Goal: Use online tool/utility: Utilize a website feature to perform a specific function

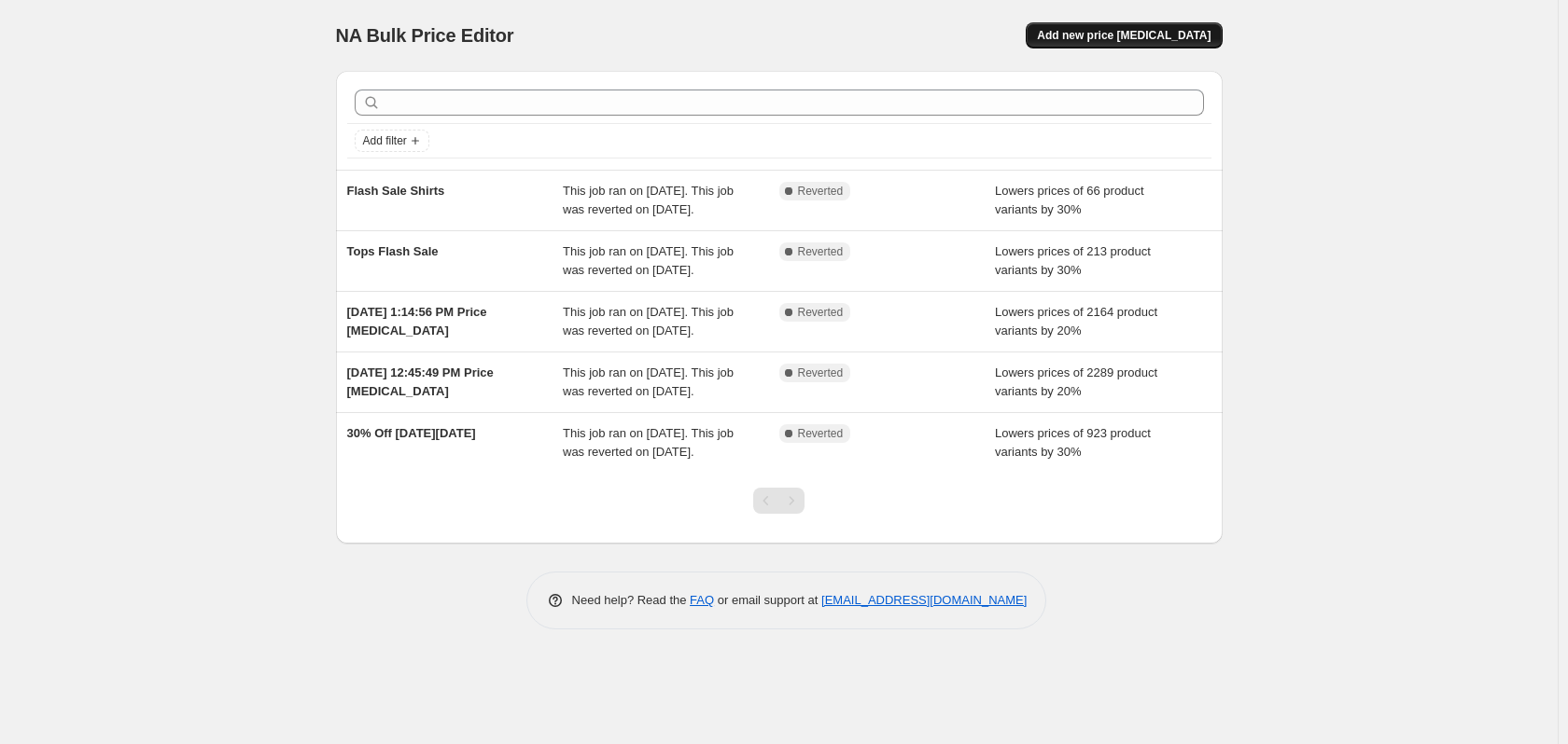
click at [1116, 38] on span "Add new price change job" at bounding box center [1123, 35] width 174 height 14
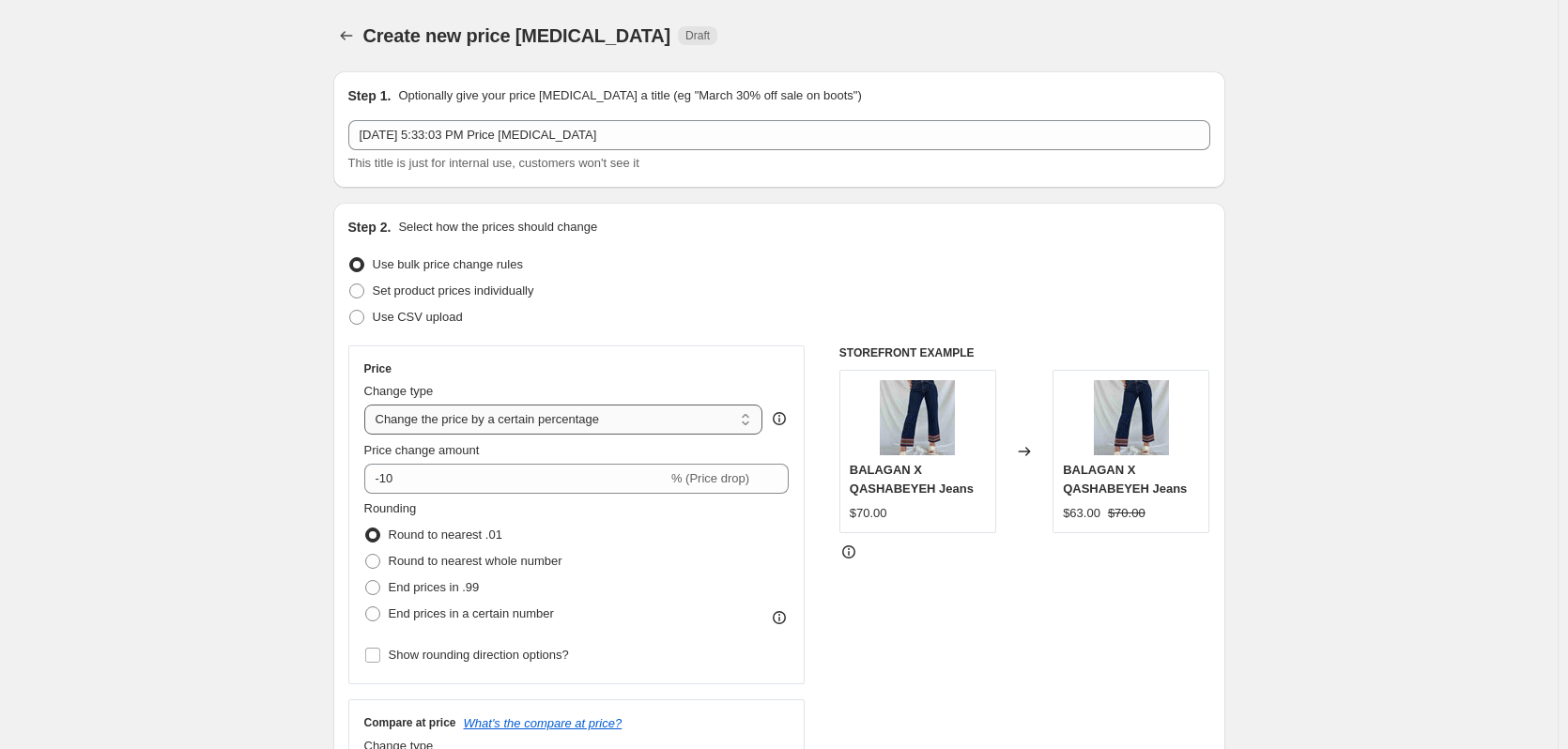
click at [693, 422] on select "Change the price to a certain amount Change the price by a certain amount Chang…" at bounding box center [563, 419] width 399 height 30
select select "ecap"
click at [368, 405] on select "Change the price to a certain amount Change the price by a certain amount Chang…" at bounding box center [563, 419] width 399 height 30
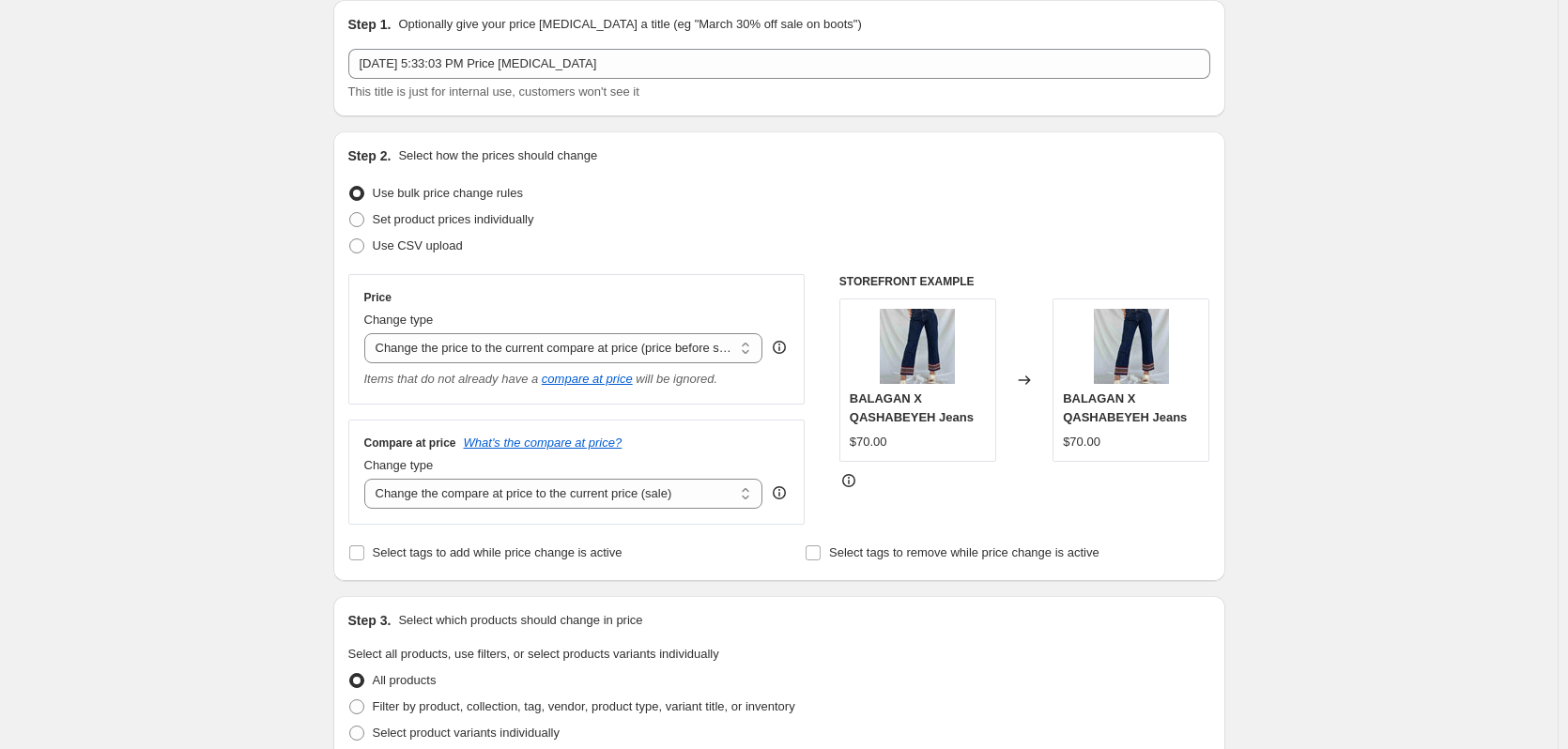
scroll to position [77, 0]
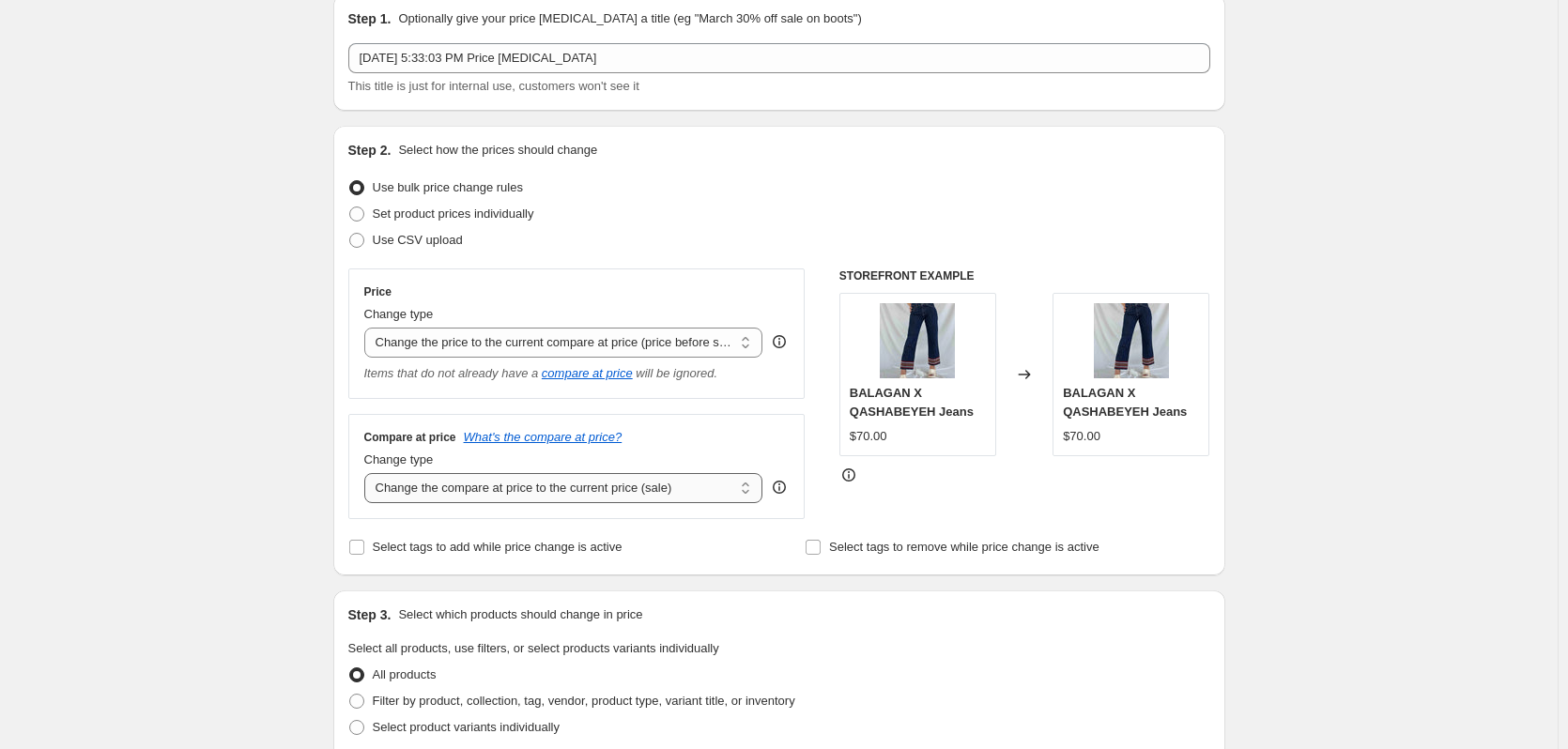
click at [690, 488] on select "Change the compare at price to the current price (sale) Change the compare at p…" at bounding box center [563, 488] width 399 height 30
click at [691, 344] on select "Change the price to a certain amount Change the price by a certain amount Chang…" at bounding box center [563, 342] width 399 height 30
click at [560, 698] on span "Filter by product, collection, tag, vendor, product type, variant title, or inv…" at bounding box center [584, 700] width 423 height 15
click at [350, 695] on input "Filter by product, collection, tag, vendor, product type, variant title, or inv…" at bounding box center [349, 694] width 1 height 1
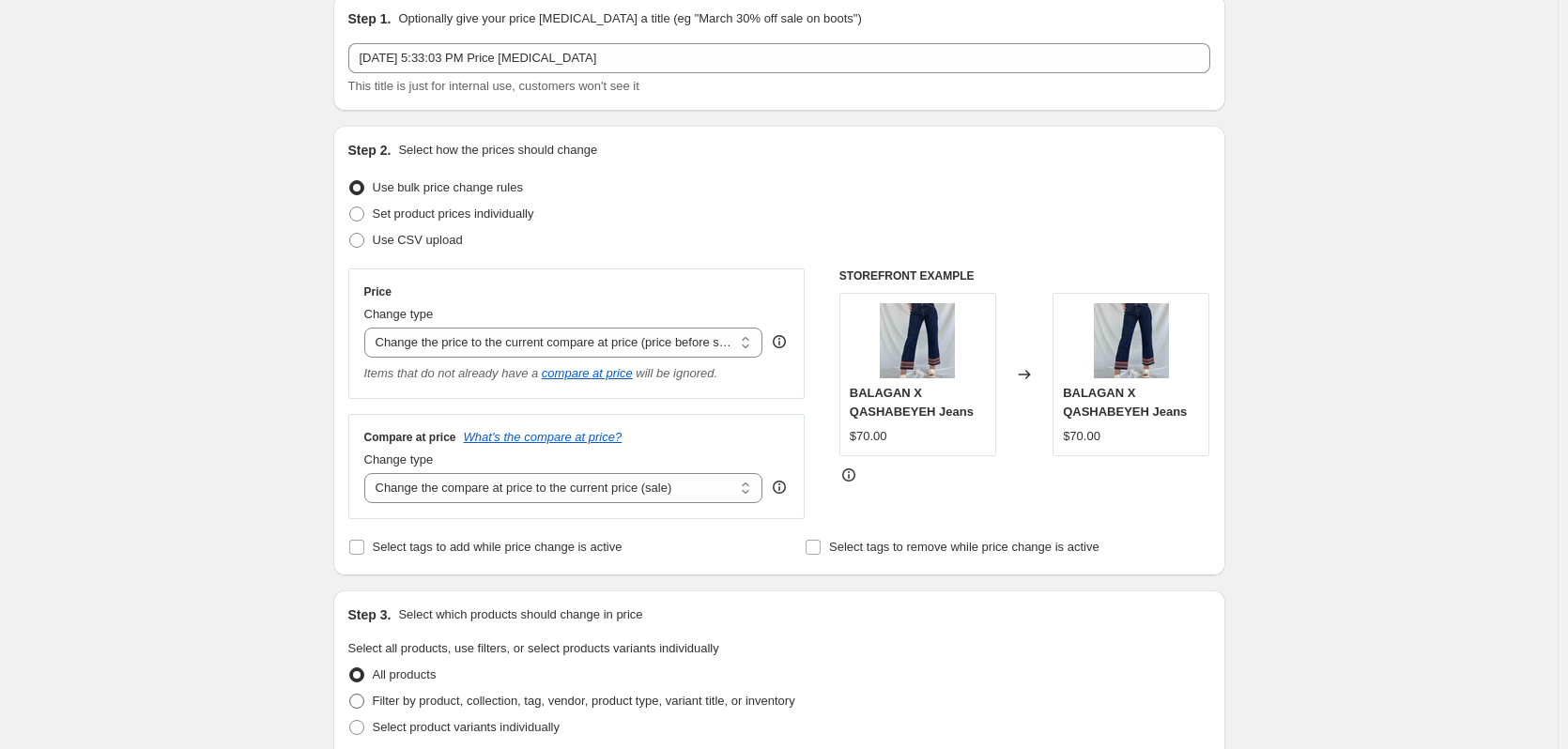
radio input "true"
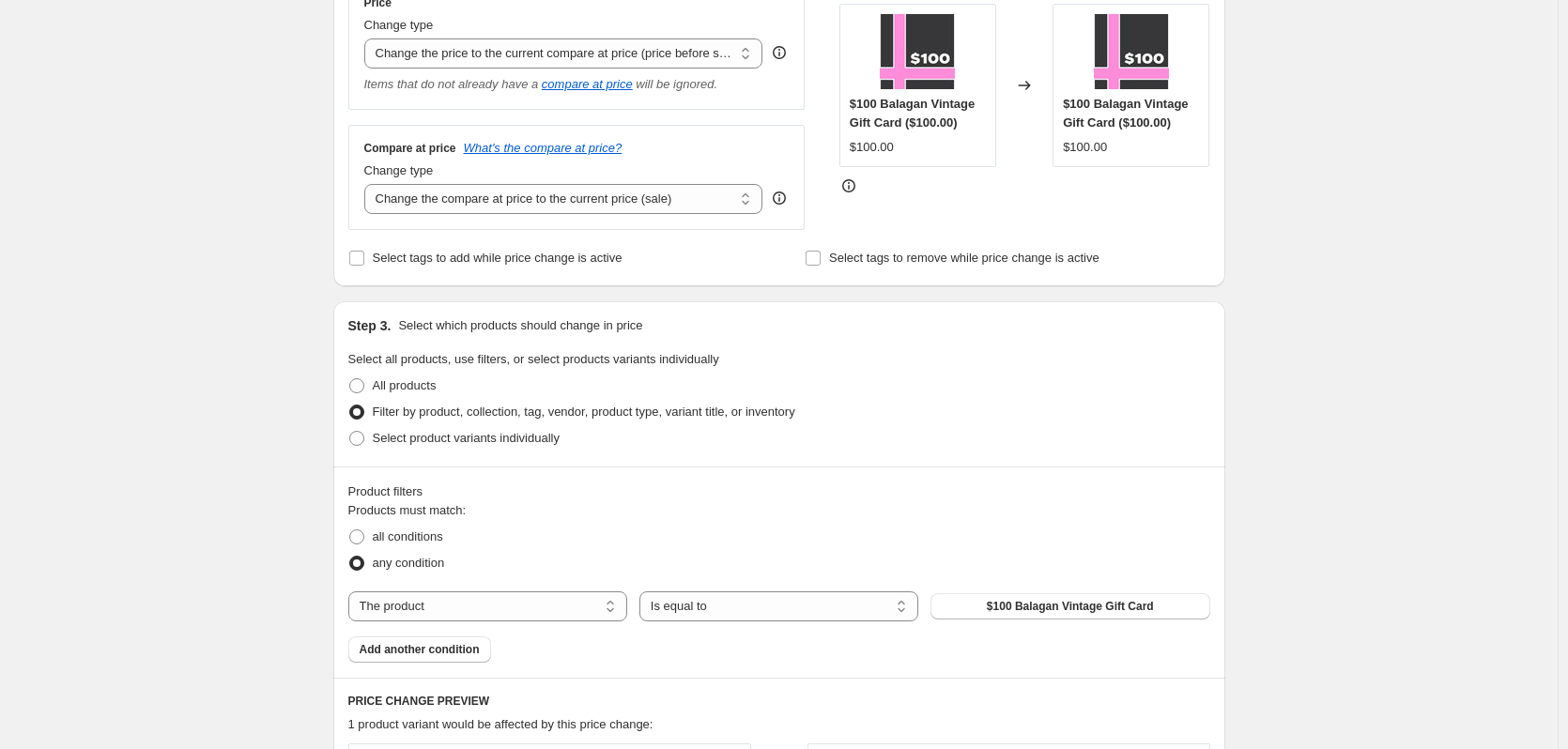
scroll to position [371, 0]
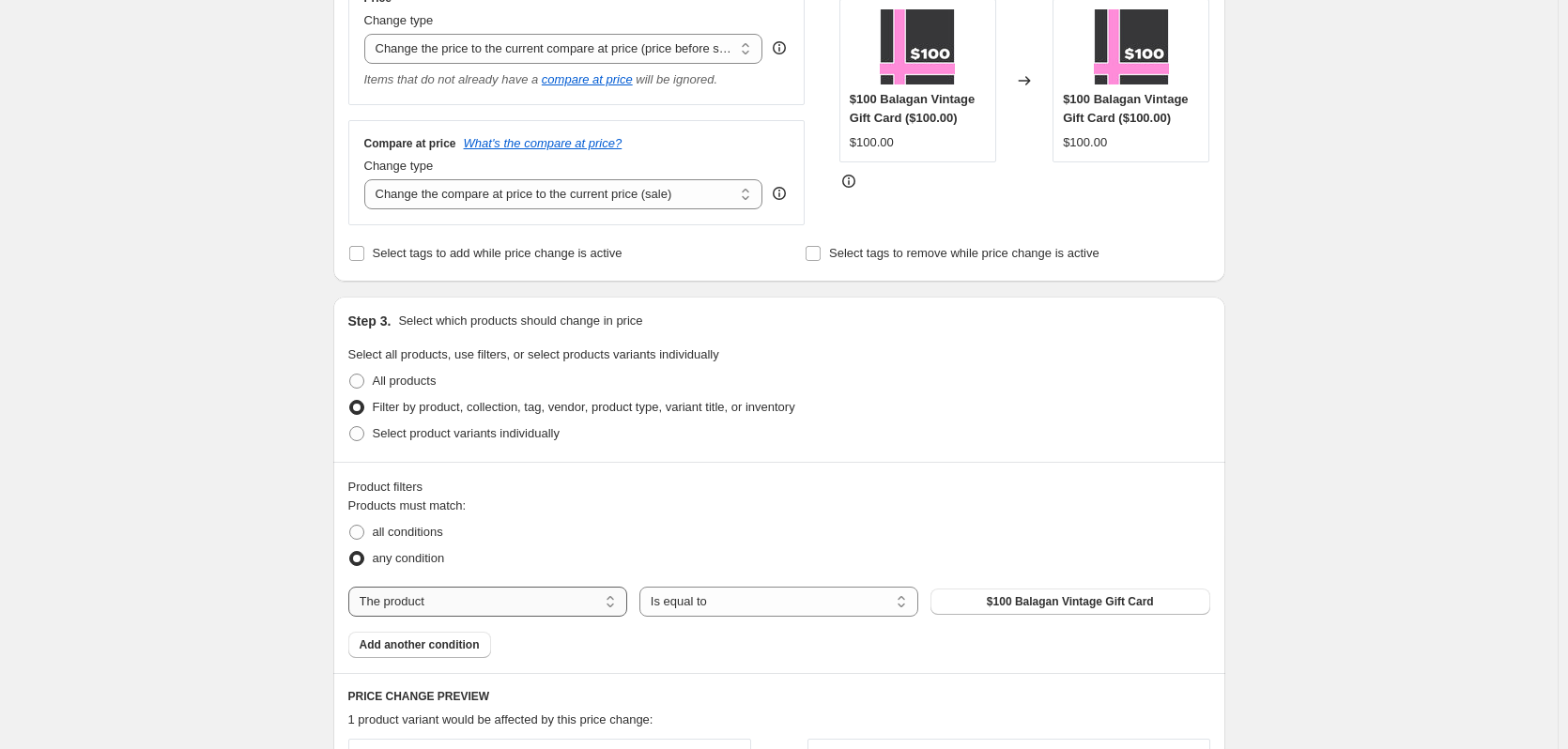
click at [574, 608] on select "The product The product's collection The product's tag The product's vendor The…" at bounding box center [488, 602] width 279 height 30
select select "tag"
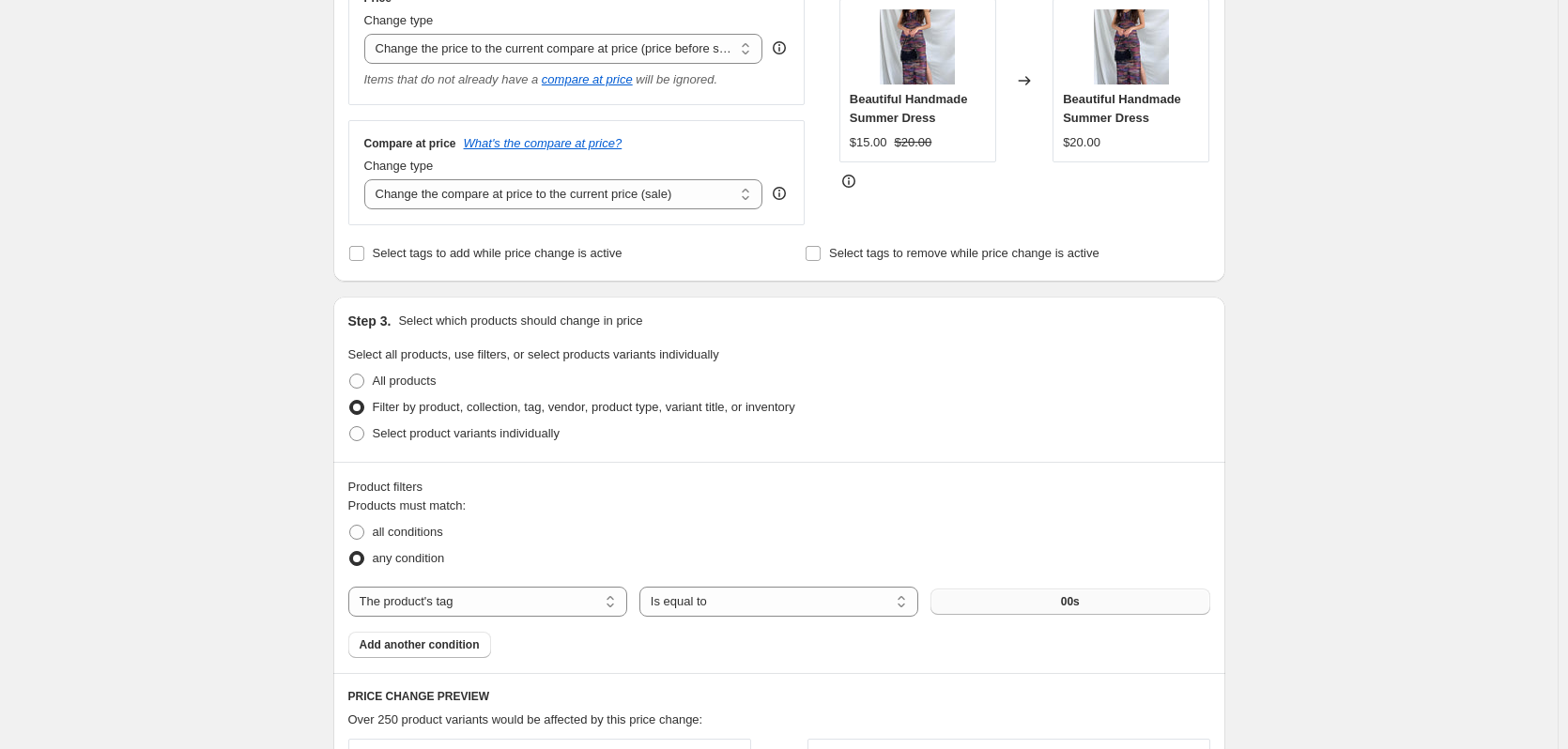
click at [1014, 600] on button "00s" at bounding box center [1070, 602] width 279 height 26
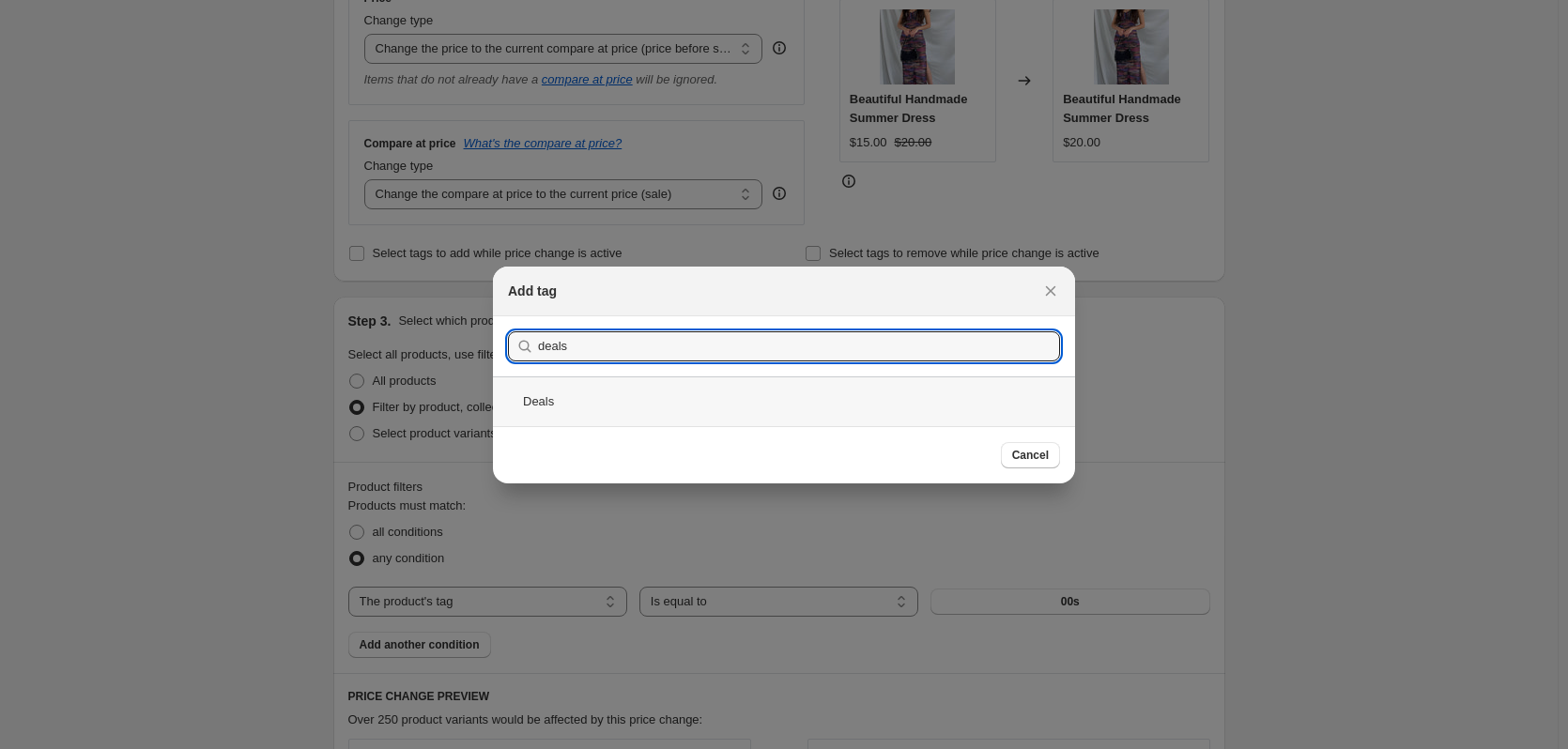
type input "deals"
click at [689, 399] on div "Deals" at bounding box center [784, 401] width 582 height 49
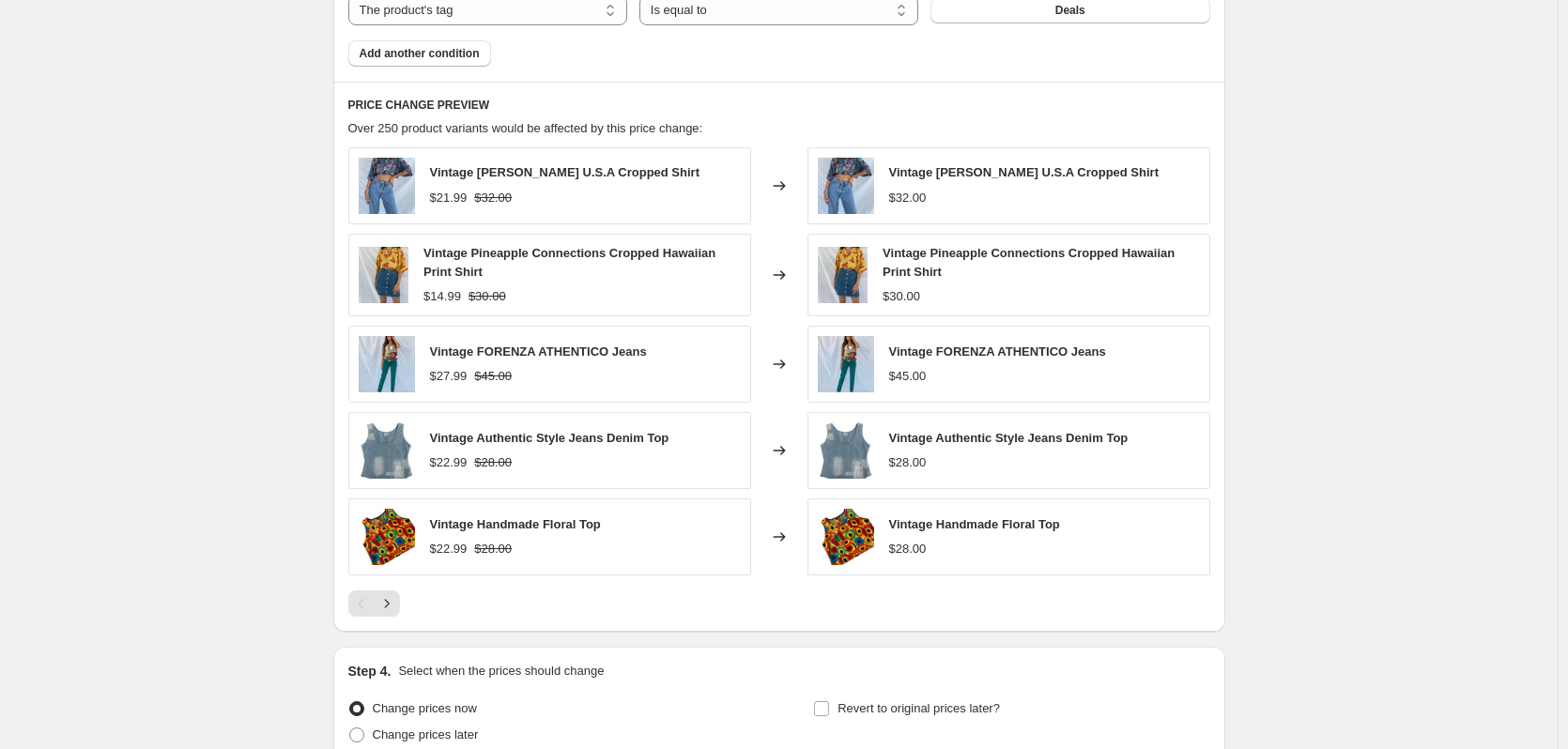
scroll to position [1137, 0]
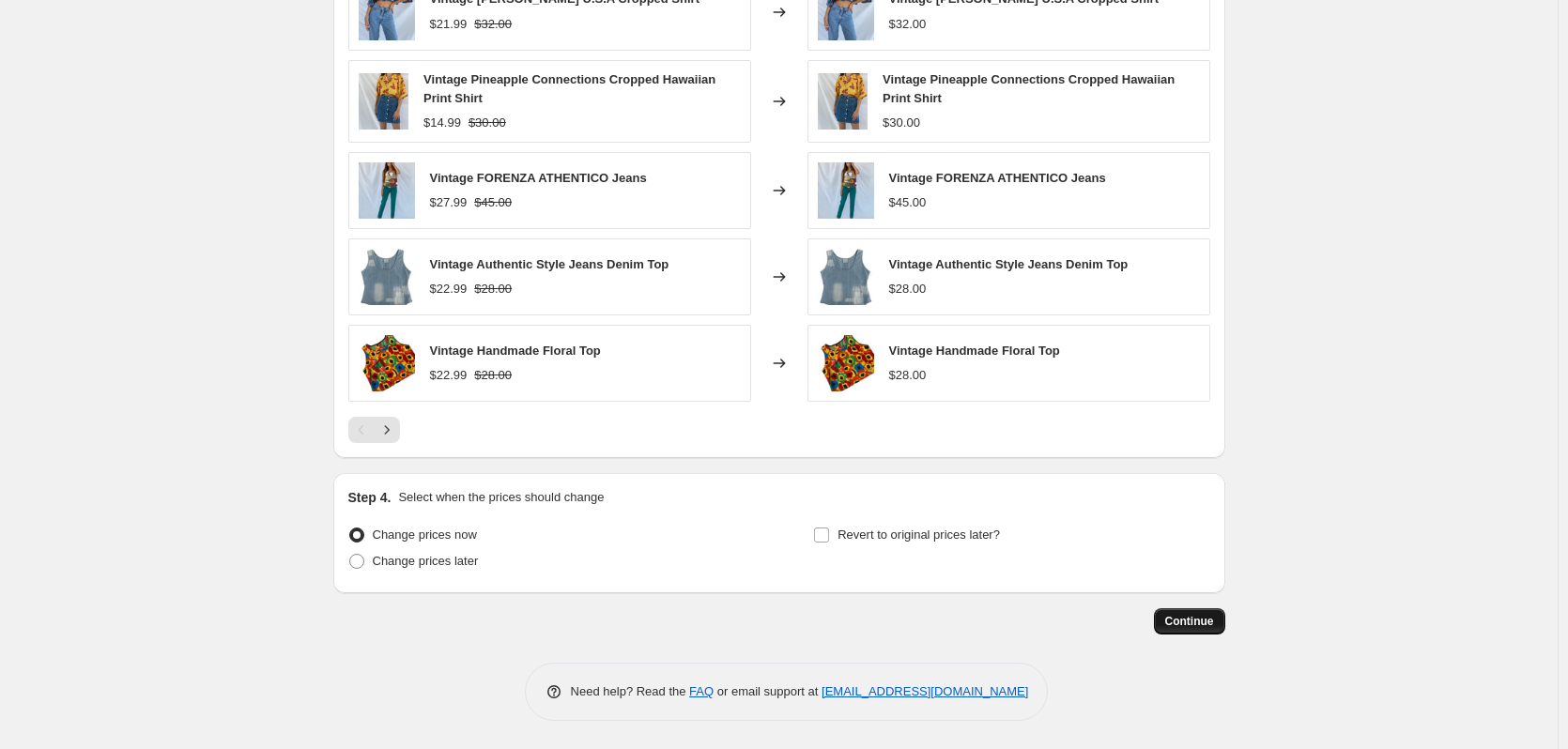
click at [1187, 627] on span "Continue" at bounding box center [1189, 621] width 48 height 15
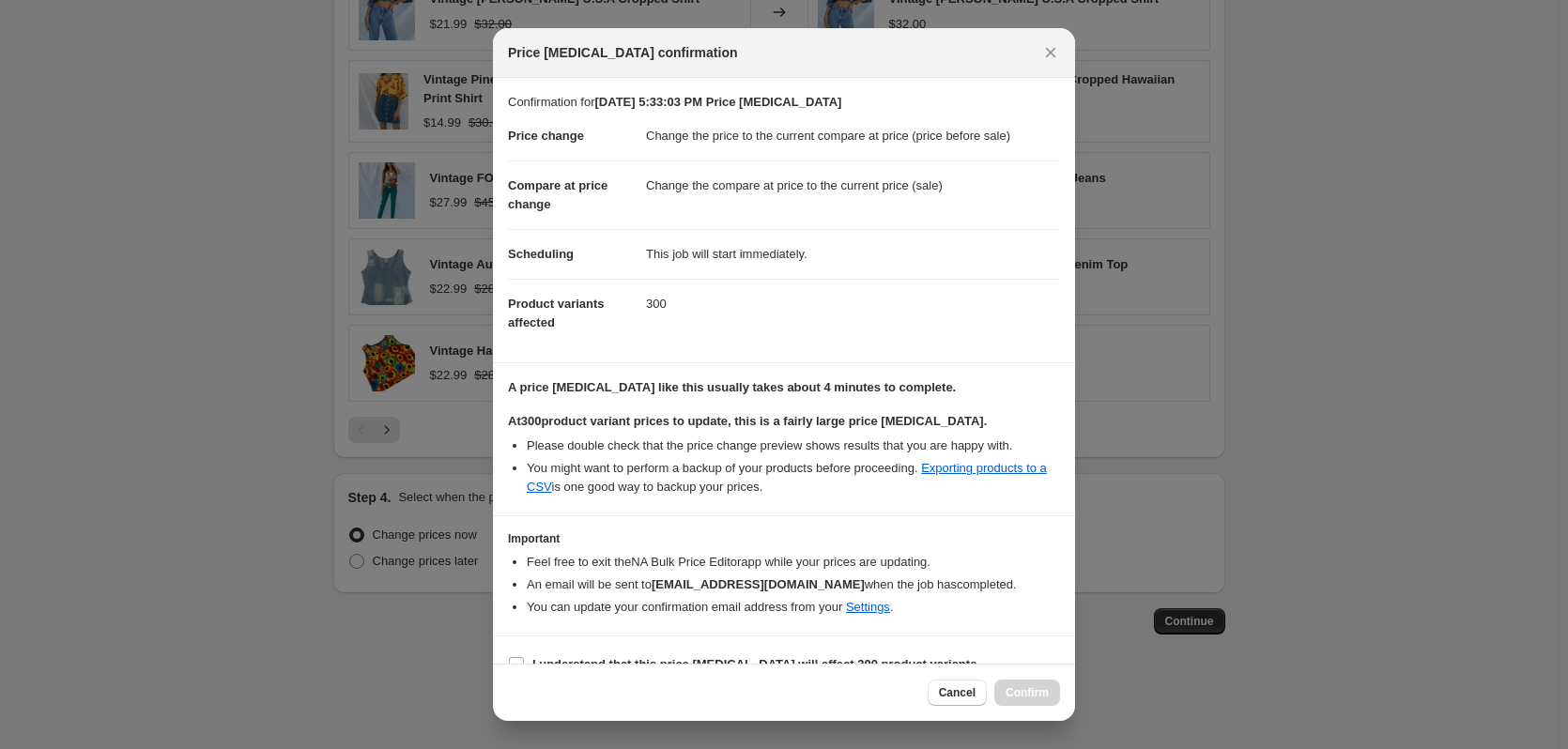
scroll to position [29, 0]
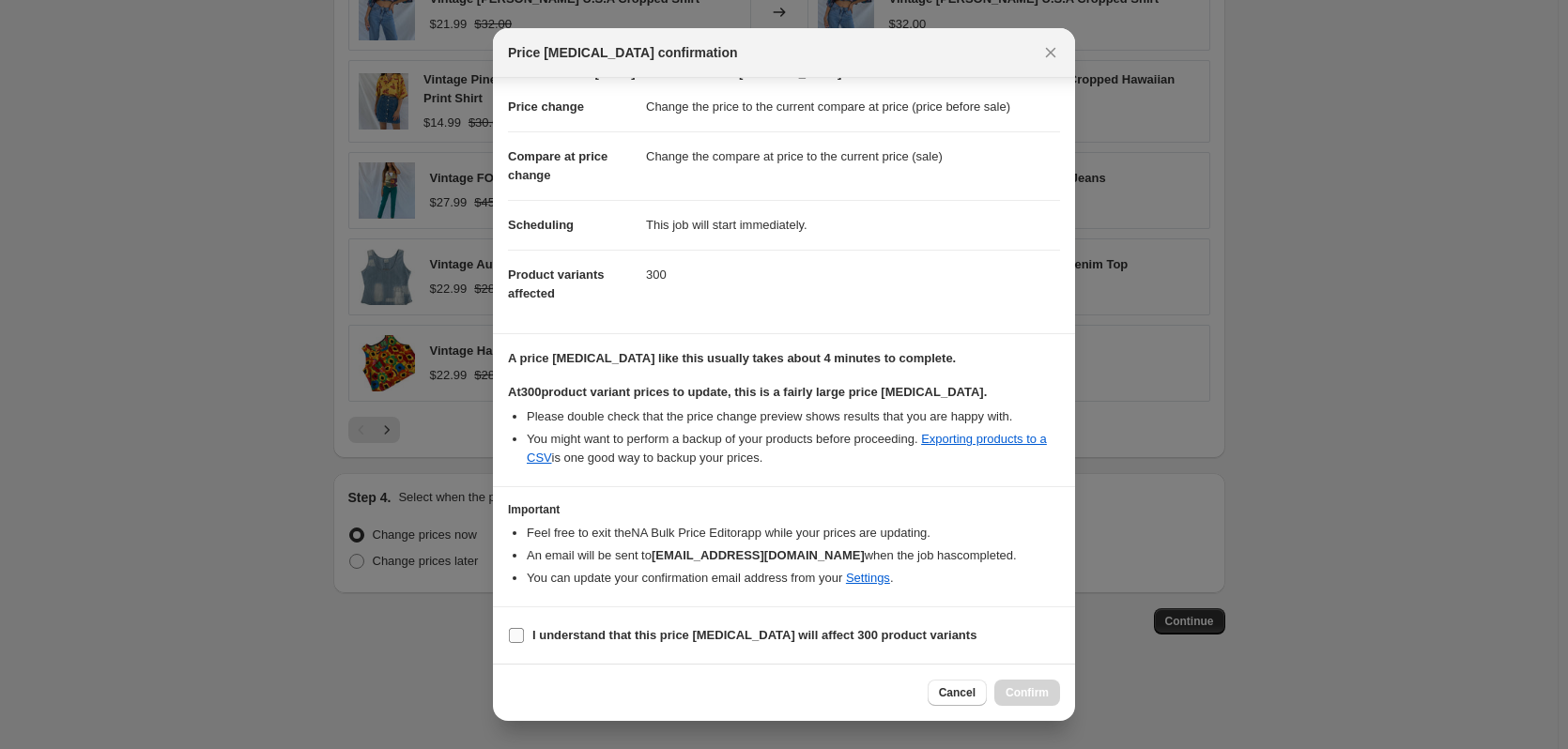
click at [837, 632] on b "I understand that this price change job will affect 300 product variants" at bounding box center [754, 635] width 444 height 15
click at [524, 632] on input "I understand that this price change job will affect 300 product variants" at bounding box center [516, 635] width 15 height 15
checkbox input "true"
click at [1021, 691] on span "Confirm" at bounding box center [1027, 693] width 44 height 15
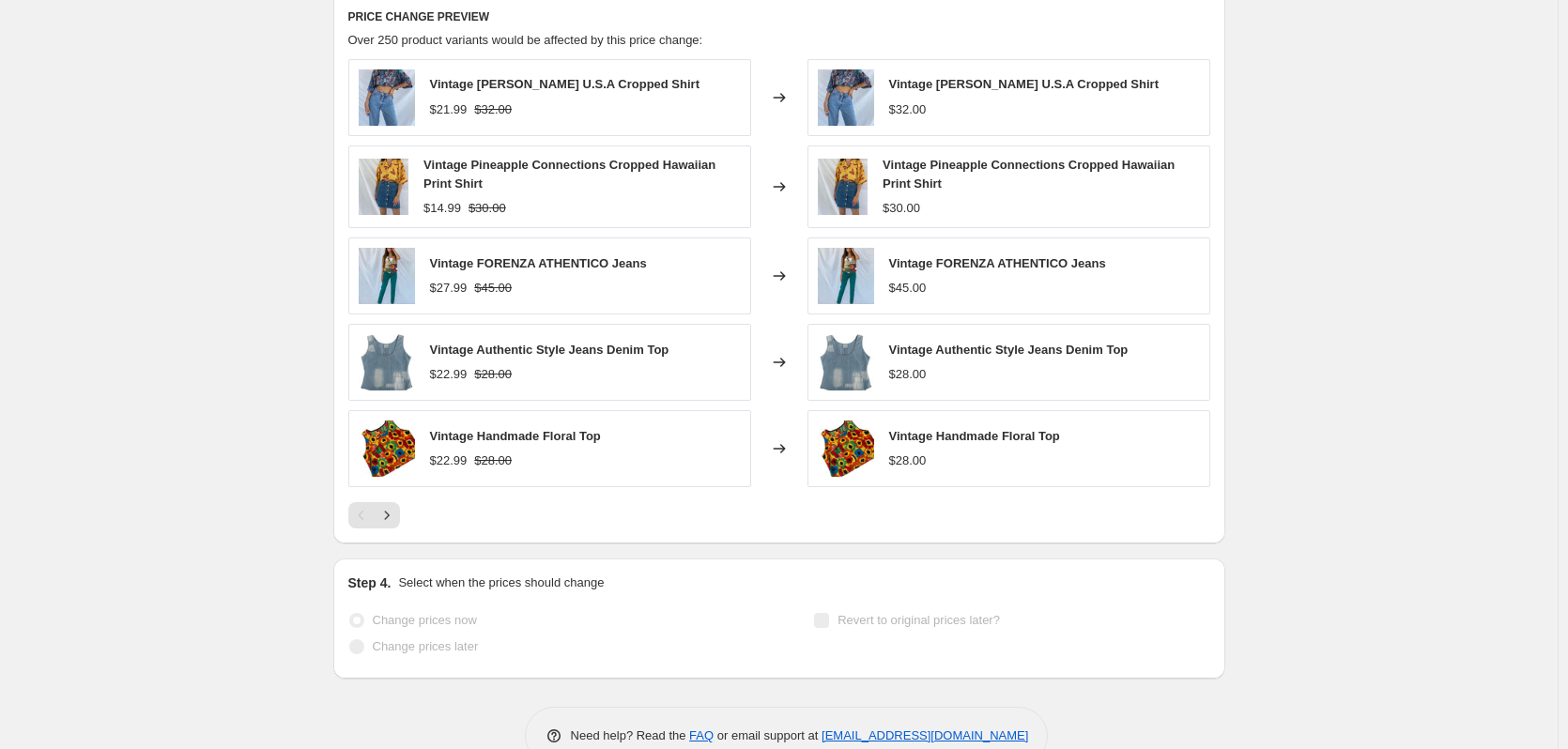
scroll to position [1187, 0]
select select "ecap"
select select "tag"
